Goal: Navigation & Orientation: Go to known website

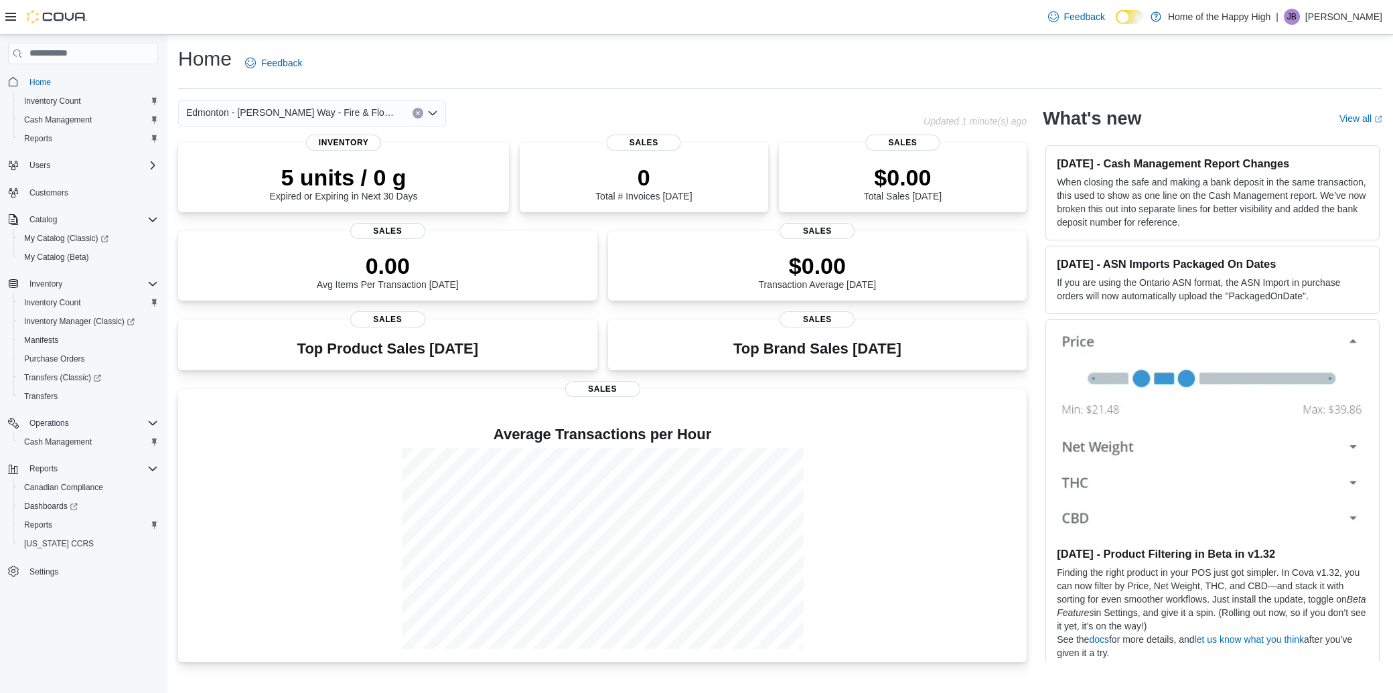
click at [1342, 22] on p "Jarod Bennett" at bounding box center [1343, 17] width 77 height 16
click at [1311, 139] on span "Sign Out" at bounding box center [1296, 132] width 36 height 13
